Goal: Transaction & Acquisition: Download file/media

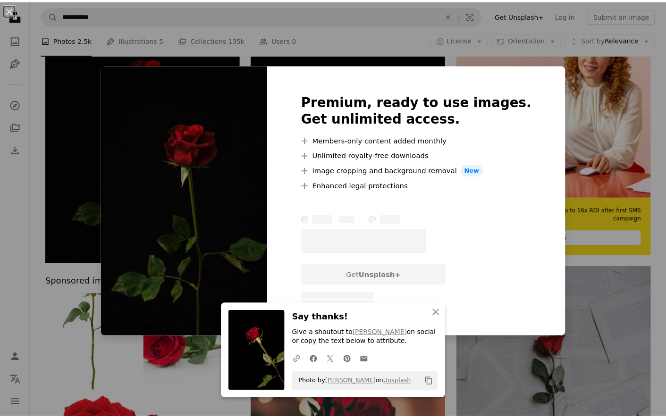
scroll to position [128, 0]
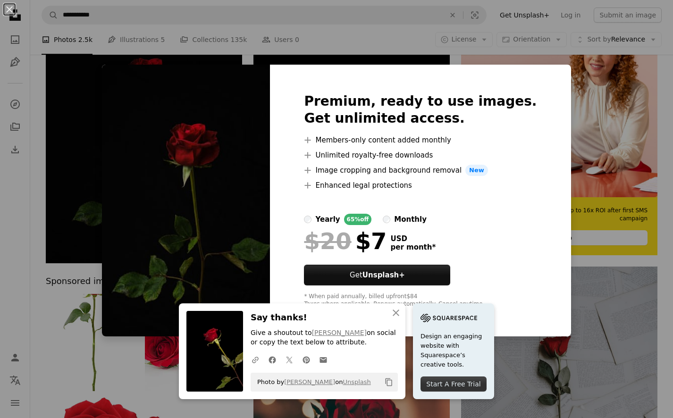
click at [568, 190] on div "An X shape Premium, ready to use images. Get unlimited access. A plus sign Memb…" at bounding box center [336, 209] width 673 height 418
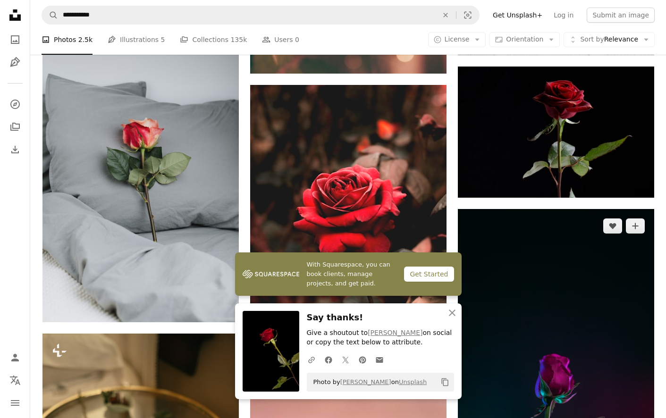
scroll to position [627, 0]
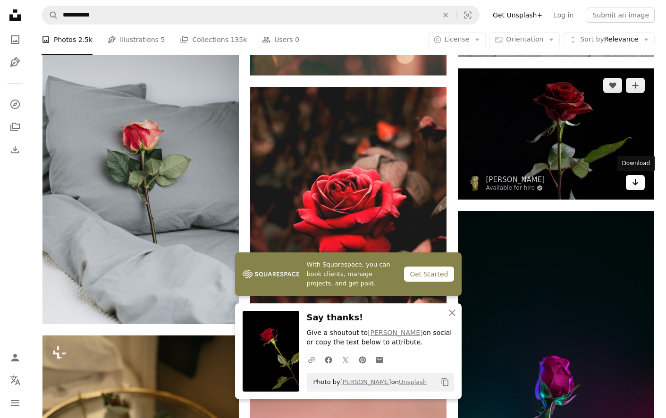
click at [632, 188] on link "Arrow pointing down" at bounding box center [635, 182] width 19 height 15
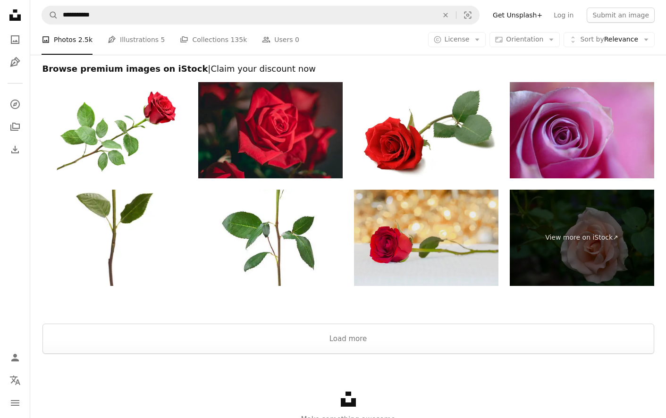
scroll to position [2160, 0]
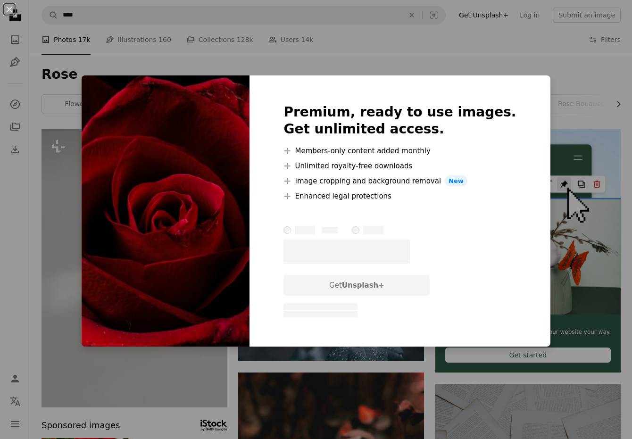
scroll to position [2412, 0]
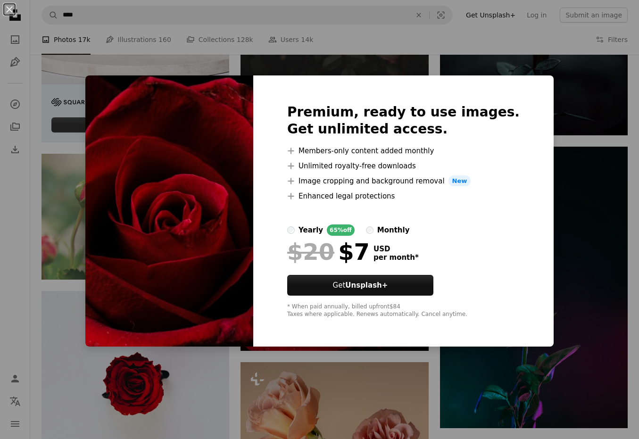
click at [573, 199] on div "An X shape Premium, ready to use images. Get unlimited access. A plus sign Memb…" at bounding box center [319, 219] width 639 height 439
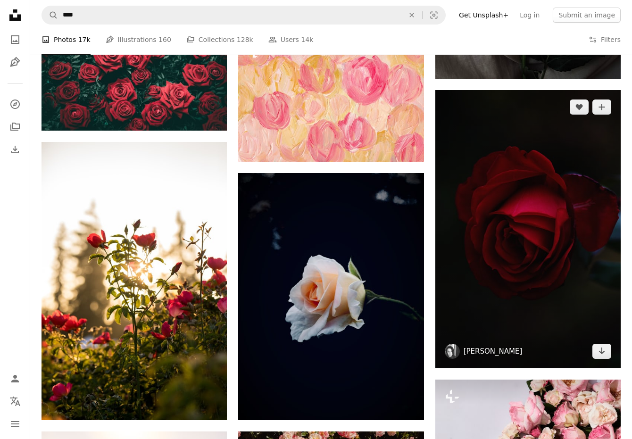
scroll to position [3000, 0]
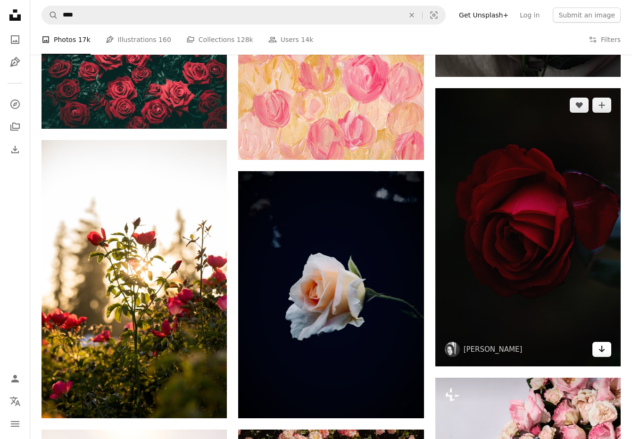
click at [595, 351] on link "Arrow pointing down" at bounding box center [602, 349] width 19 height 15
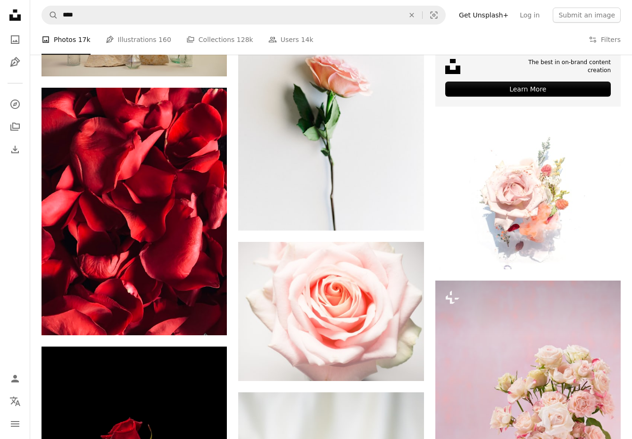
scroll to position [4155, 0]
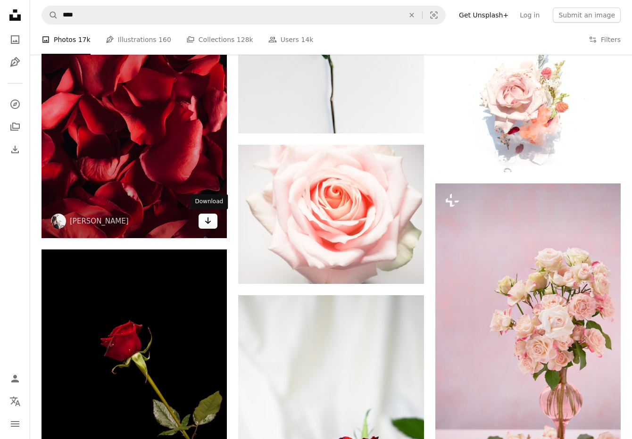
click at [204, 223] on link "Arrow pointing down" at bounding box center [208, 221] width 19 height 15
